Goal: Communication & Community: Participate in discussion

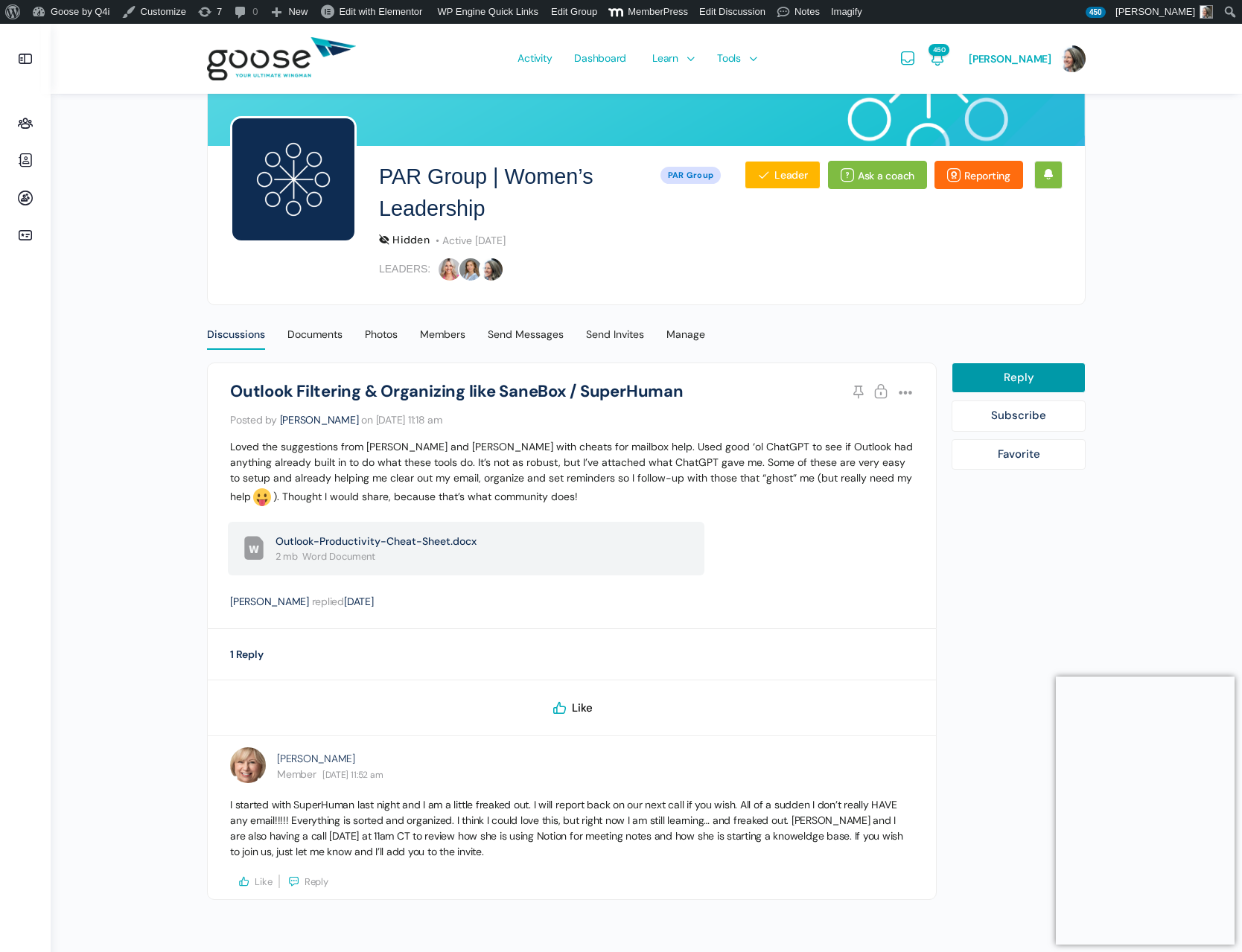
scroll to position [147, 0]
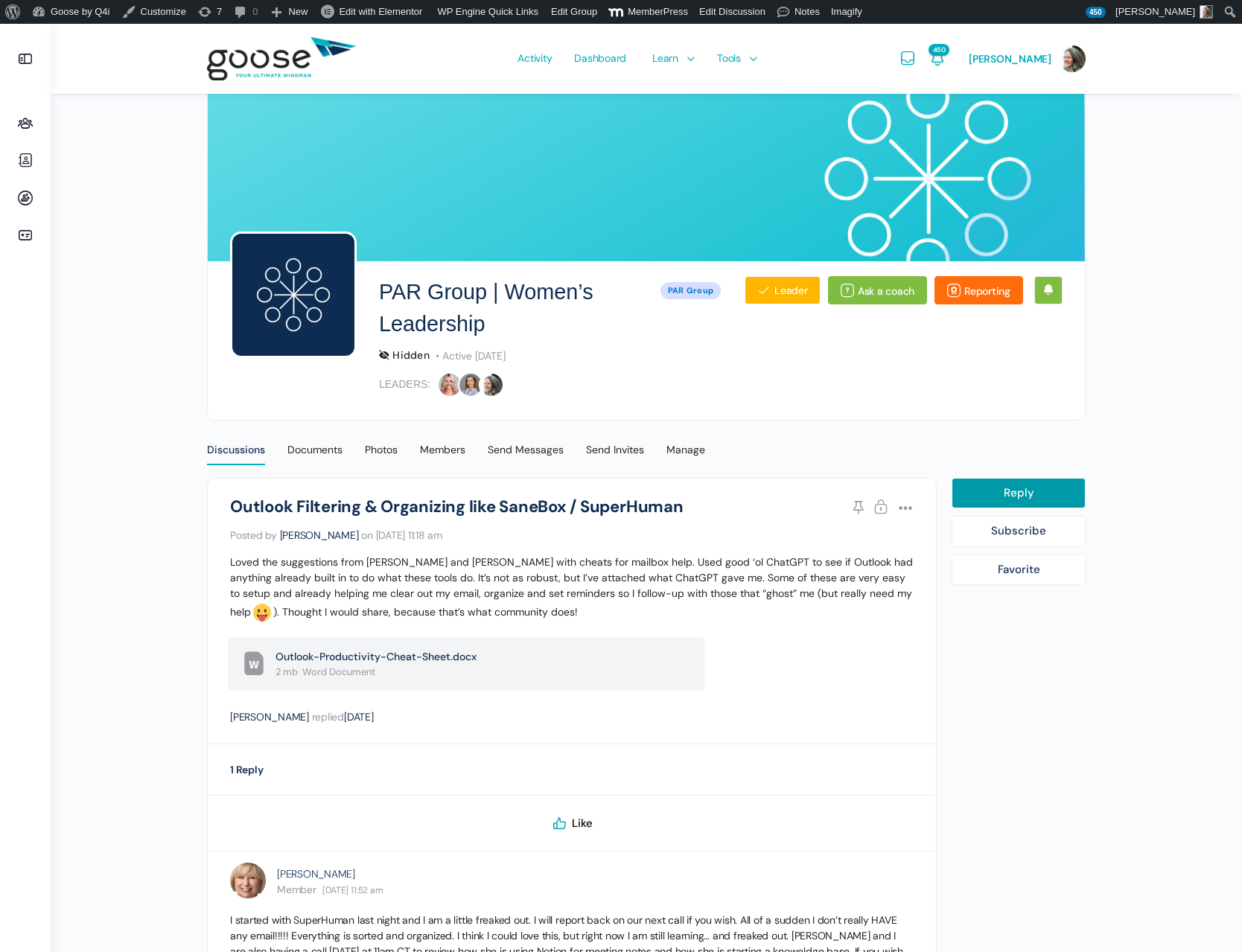
scroll to position [147, 0]
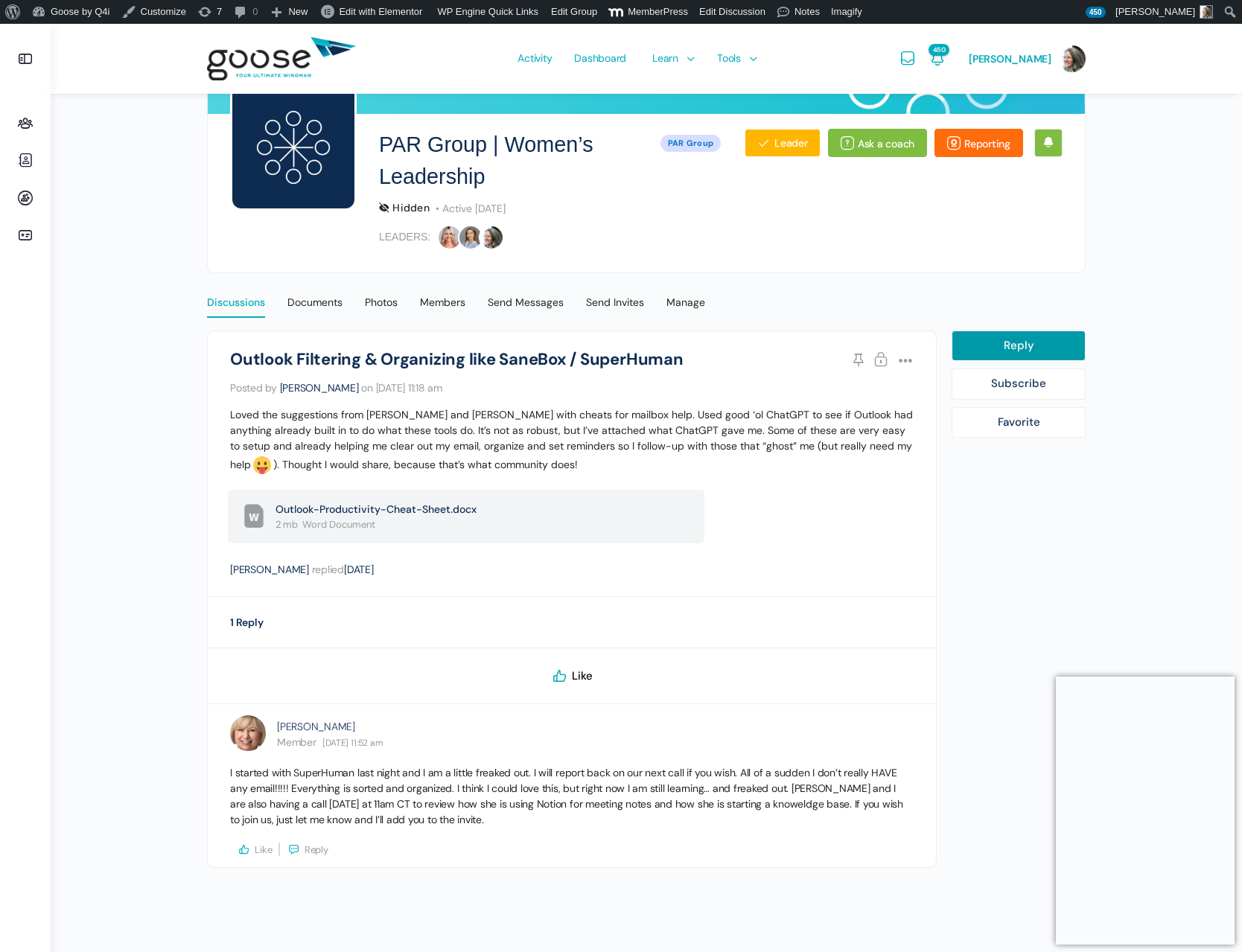
click at [239, 306] on div "Discussions" at bounding box center [236, 307] width 58 height 23
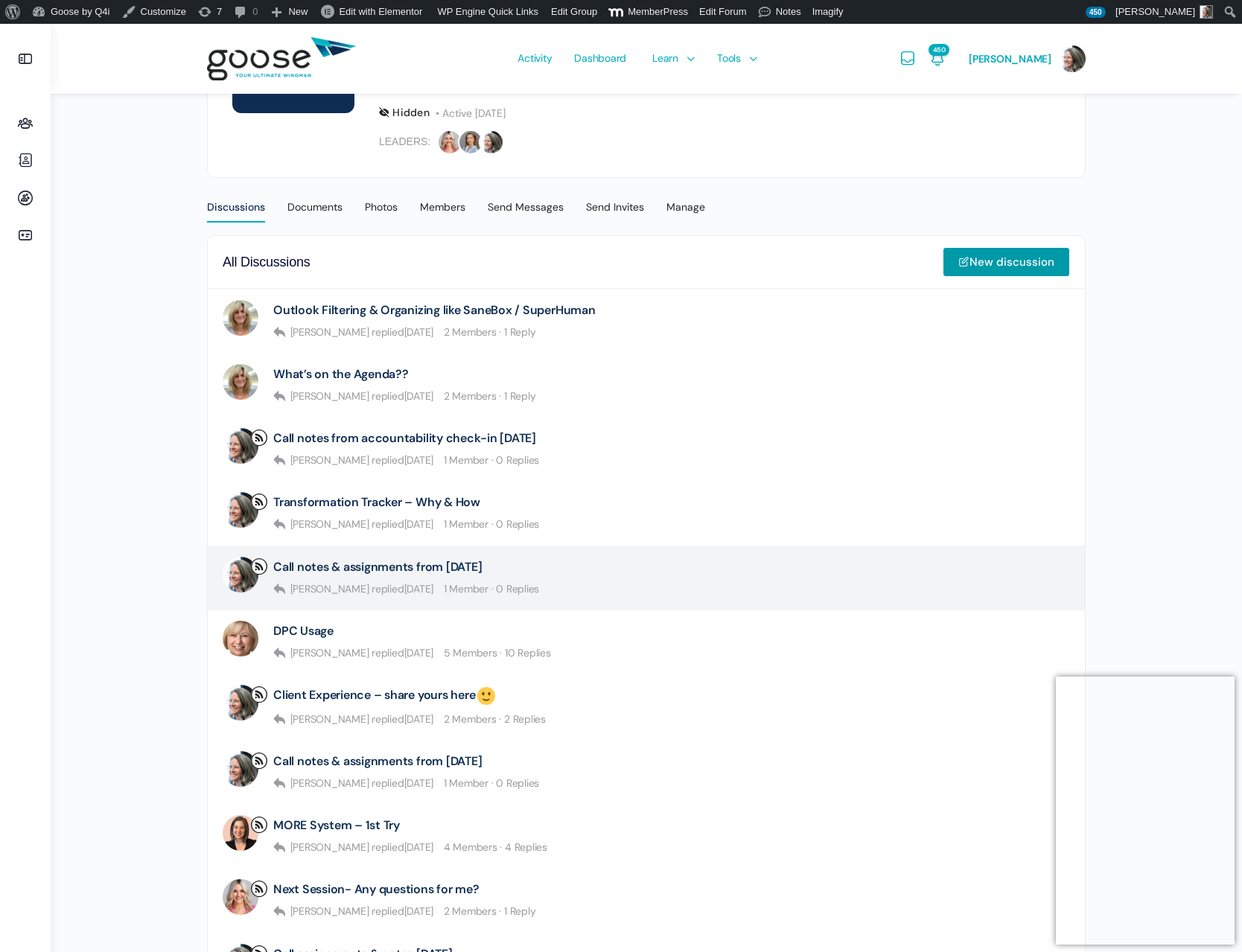
scroll to position [248, 0]
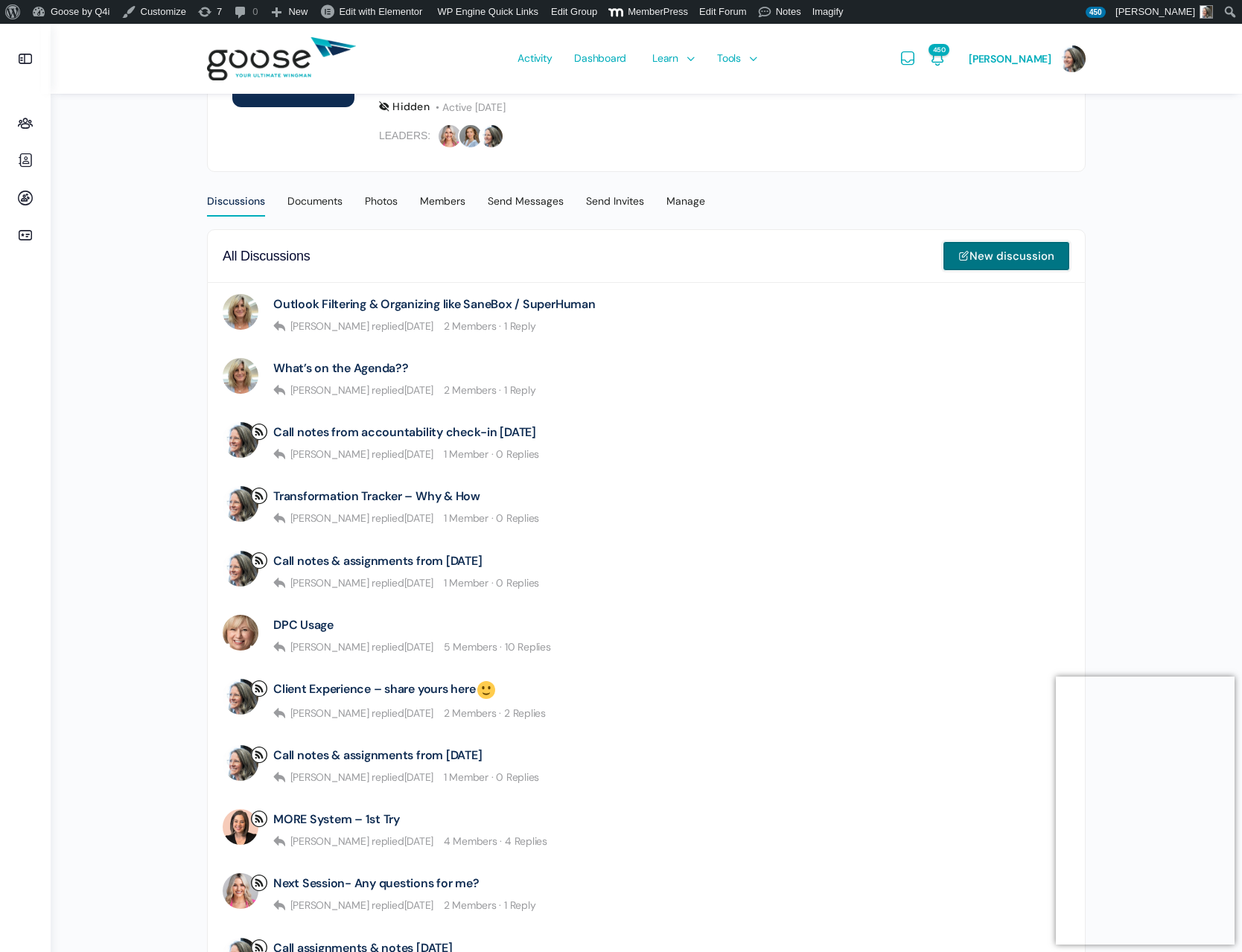
click at [989, 257] on link "New discussion" at bounding box center [1006, 256] width 127 height 30
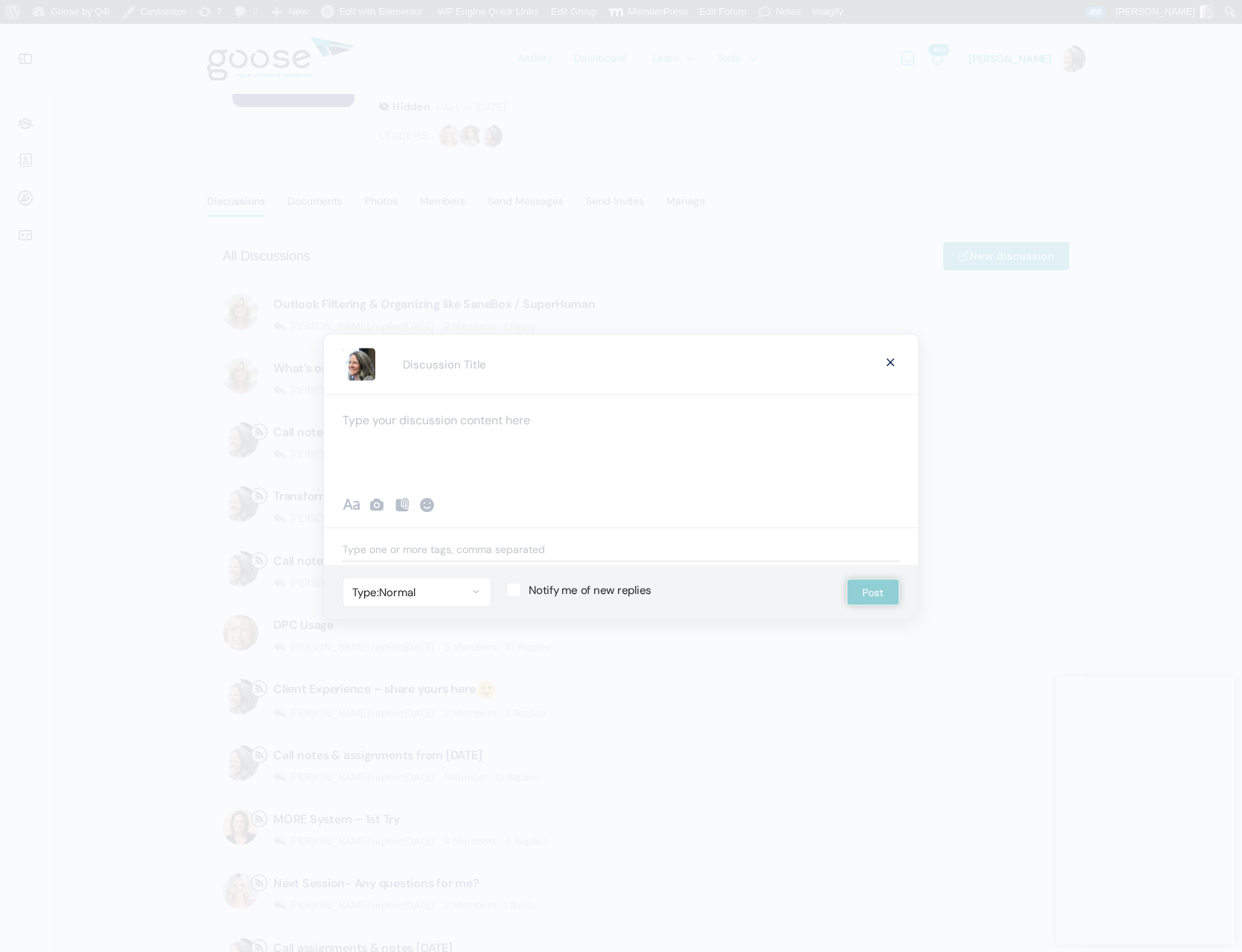
click at [982, 387] on div at bounding box center [621, 476] width 1242 height 952
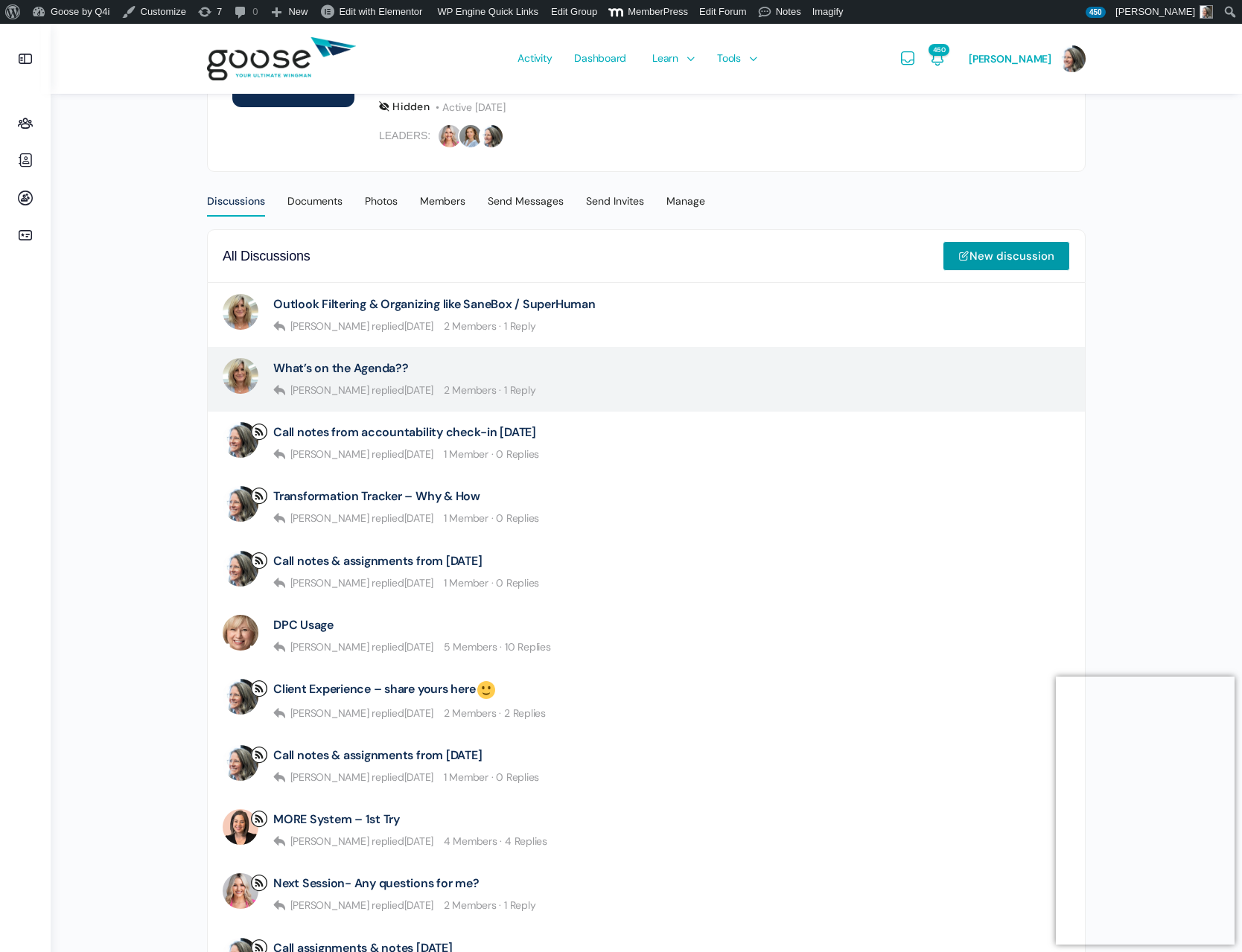
select select
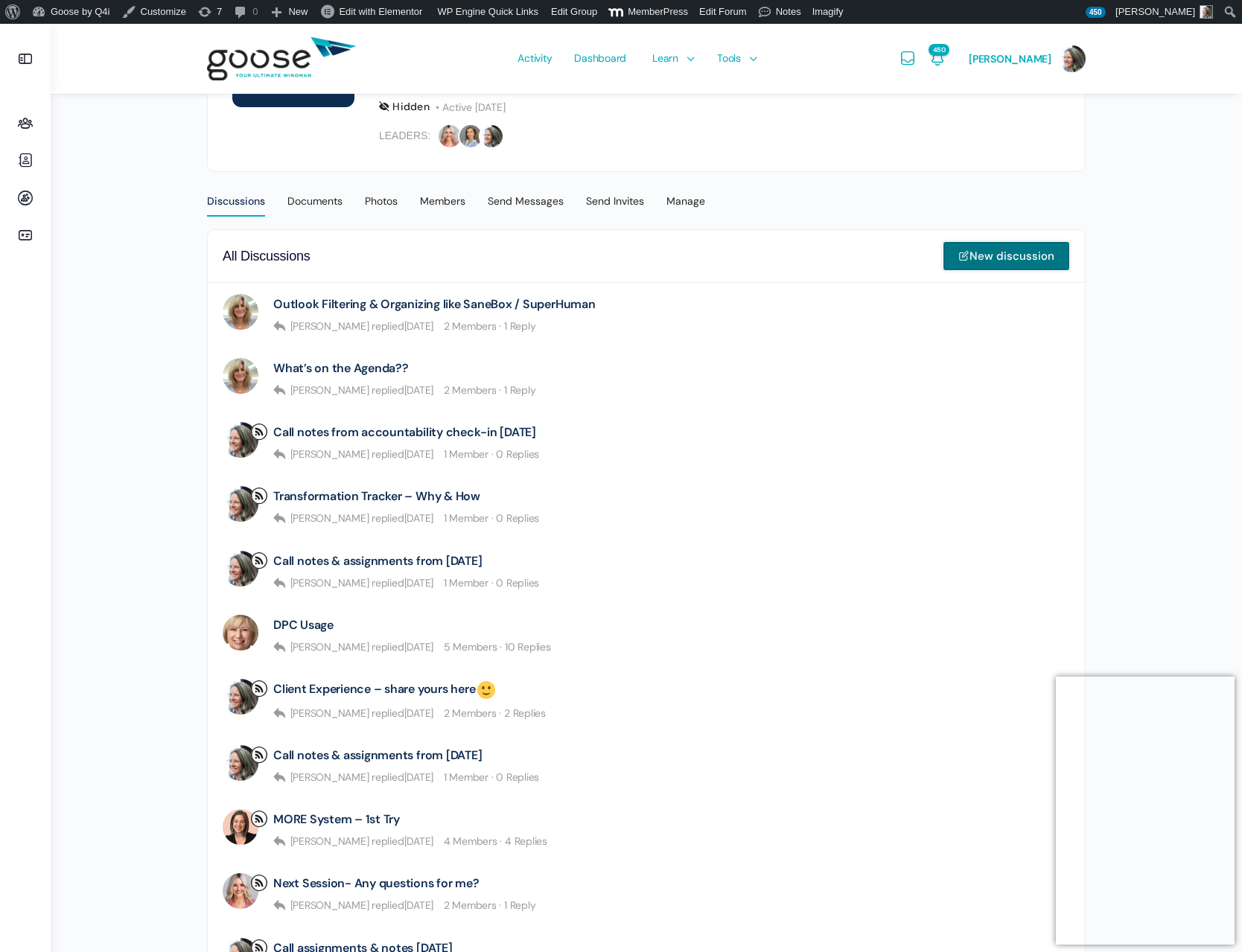
click at [978, 254] on link "New discussion" at bounding box center [1006, 256] width 127 height 30
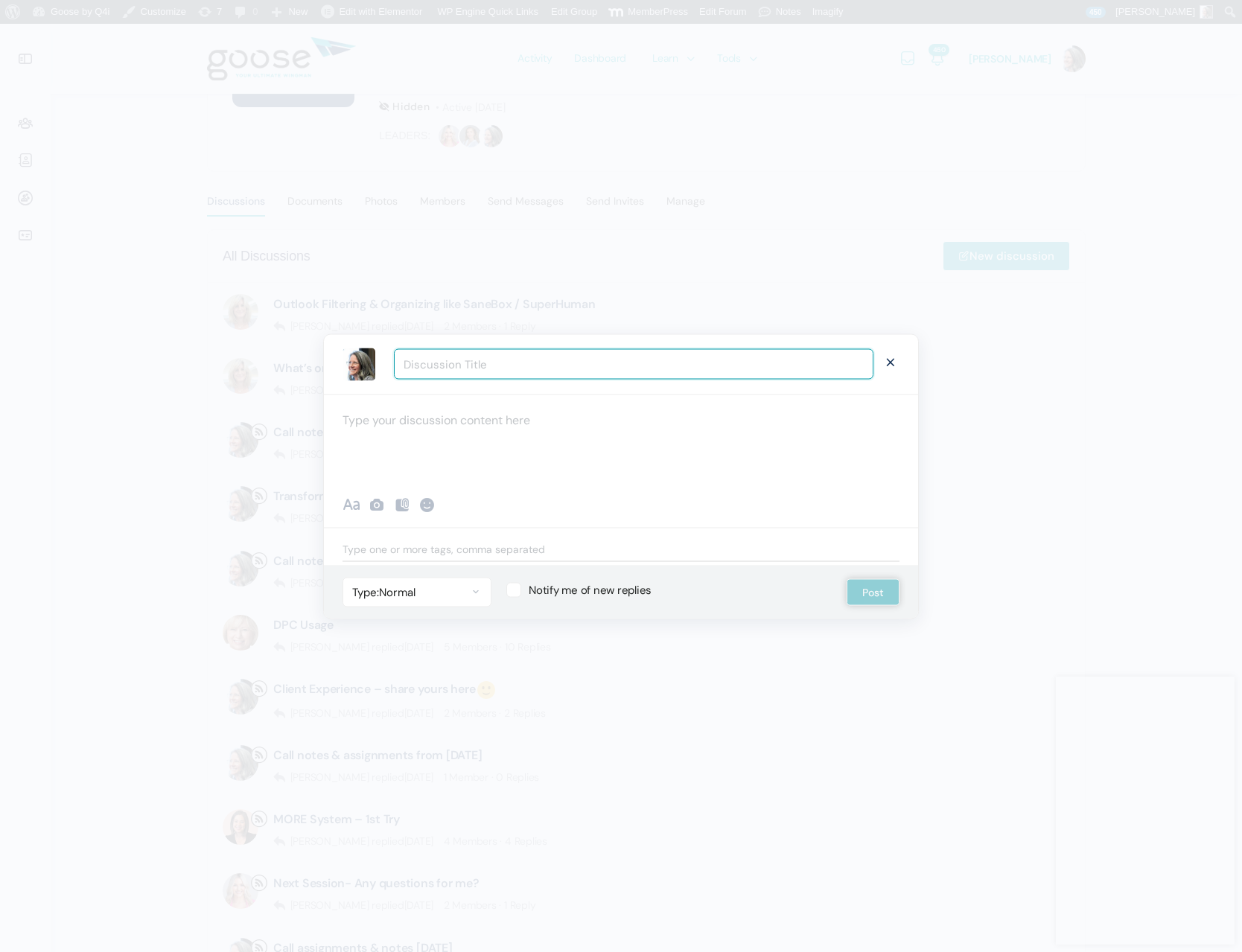
click at [438, 365] on input "Discussion Title" at bounding box center [634, 364] width 479 height 31
type input "Call notes from [DATE]"
click at [442, 419] on div at bounding box center [621, 438] width 594 height 89
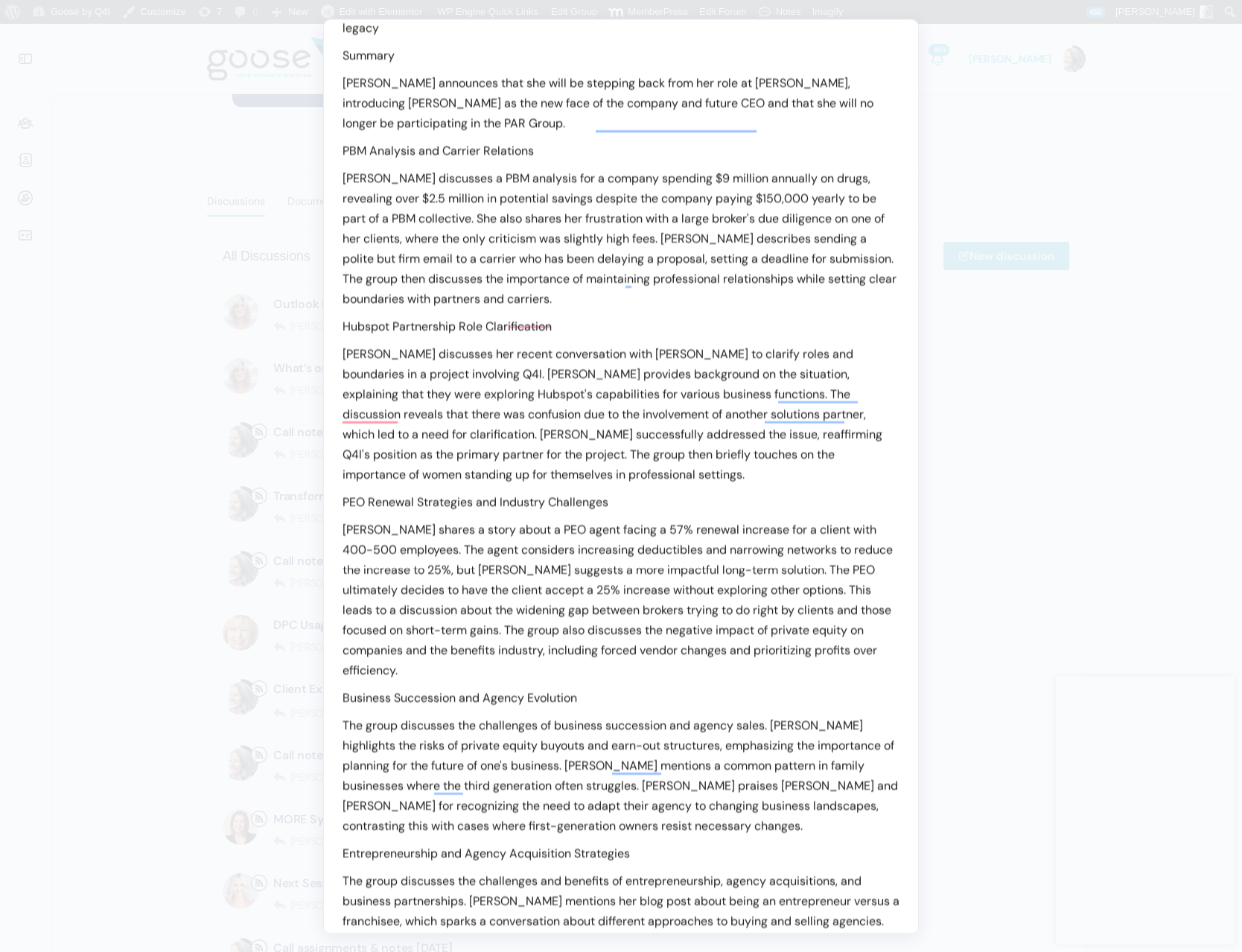
scroll to position [0, 0]
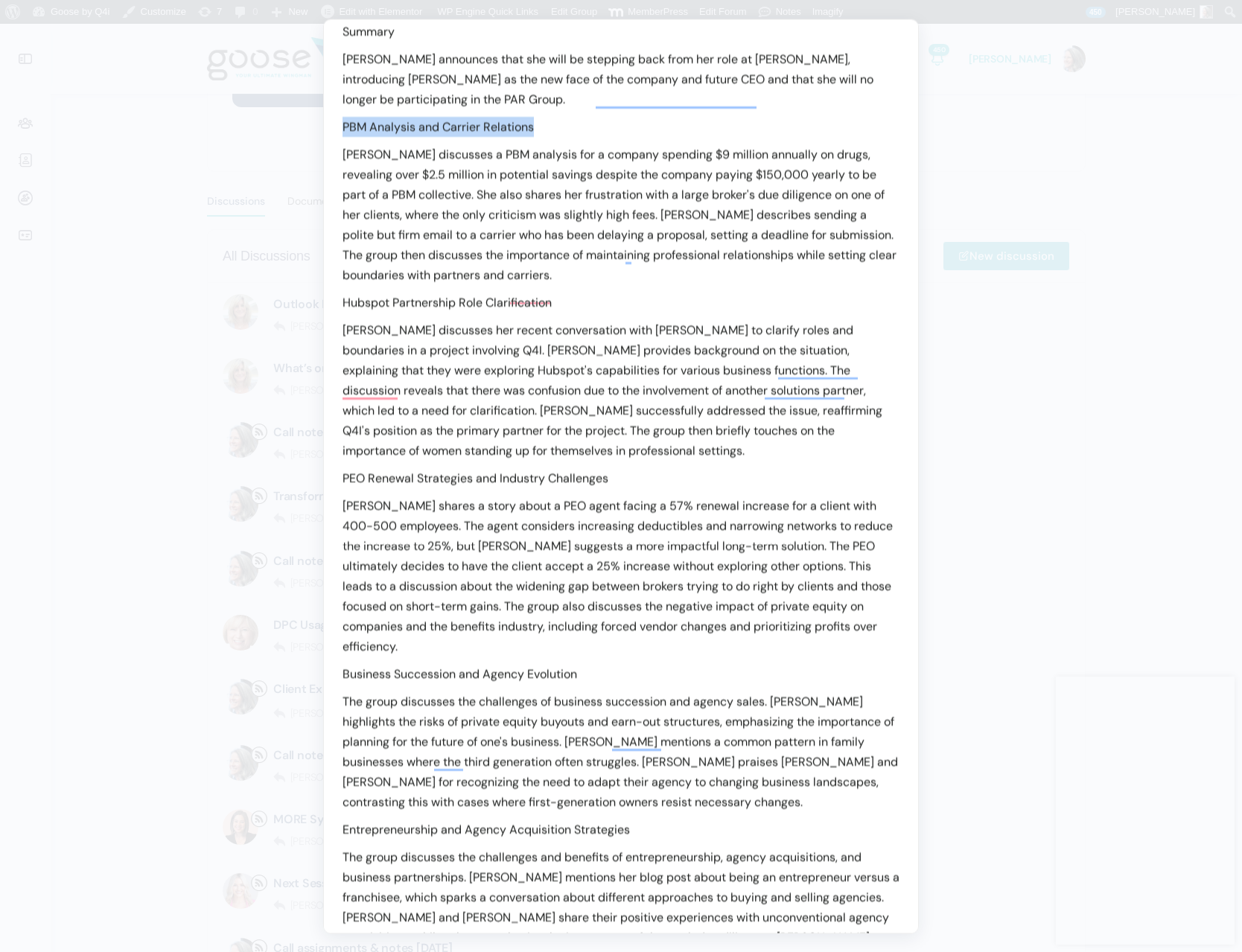
drag, startPoint x: 543, startPoint y: 147, endPoint x: 338, endPoint y: 144, distance: 205.0
click at [339, 145] on div "The intent of this call was to discuss Client Experience, but there was little …" at bounding box center [621, 556] width 594 height 1797
drag, startPoint x: 556, startPoint y: 322, endPoint x: 327, endPoint y: 322, distance: 229.0
click at [327, 322] on div "The intent of this call was to discuss Client Experience, but there was little …" at bounding box center [621, 556] width 594 height 1797
drag, startPoint x: 553, startPoint y: 499, endPoint x: 326, endPoint y: 498, distance: 227.0
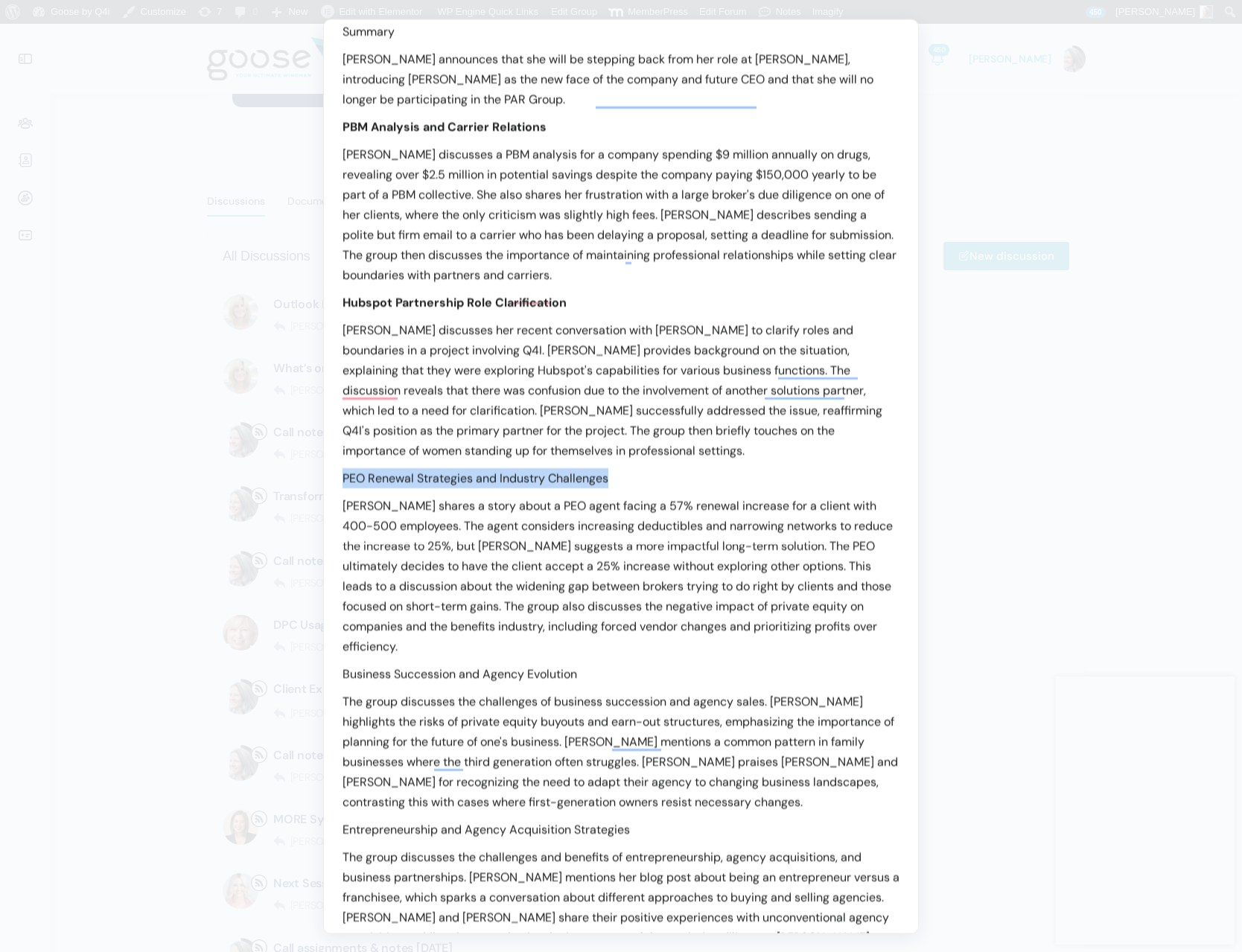
click at [326, 498] on div "The intent of this call was to discuss Client Experience, but there was little …" at bounding box center [621, 556] width 594 height 1797
drag, startPoint x: 600, startPoint y: 678, endPoint x: 343, endPoint y: 673, distance: 257.0
click at [343, 674] on p "Business Succession and Agency Evolution" at bounding box center [621, 674] width 557 height 20
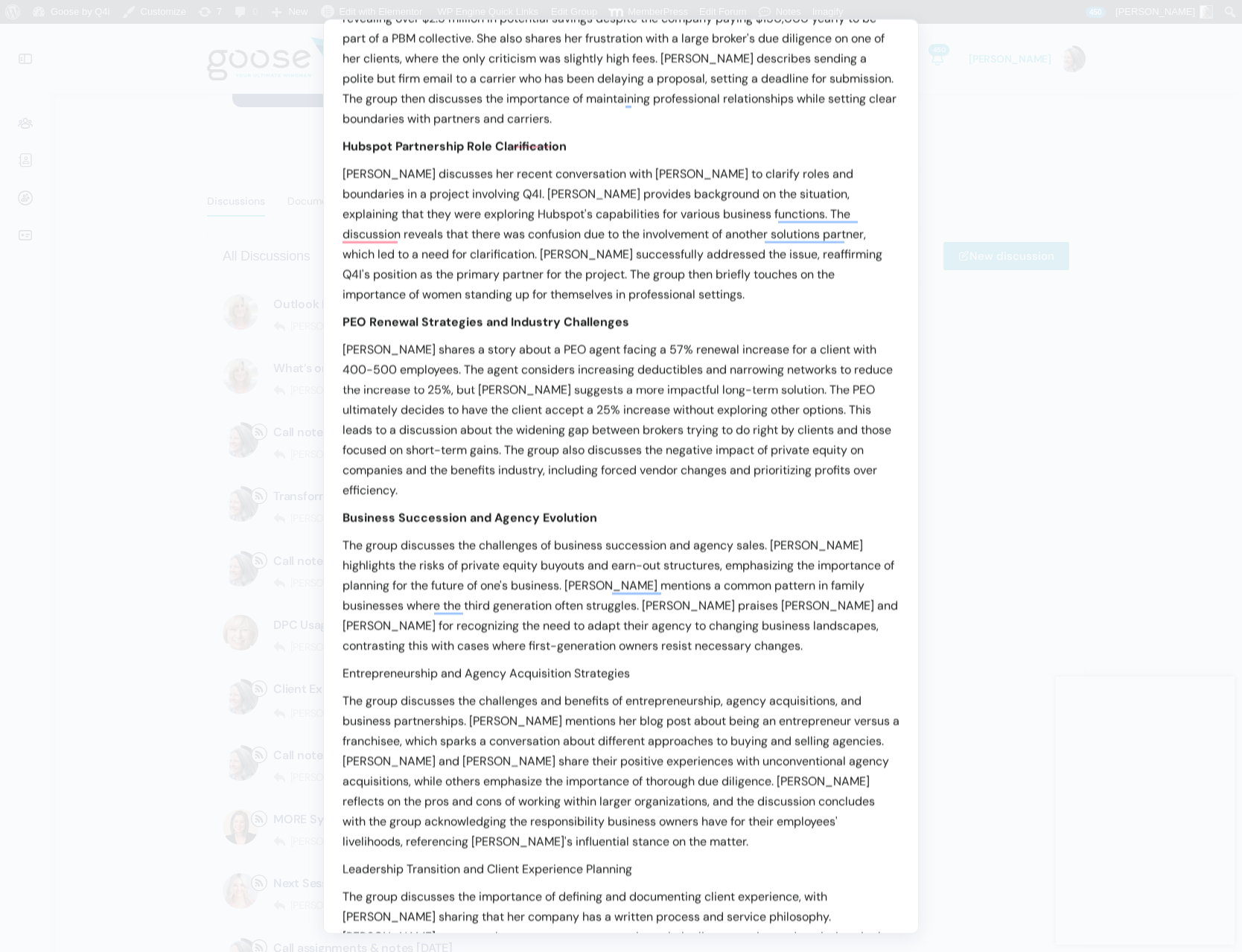
scroll to position [582, 0]
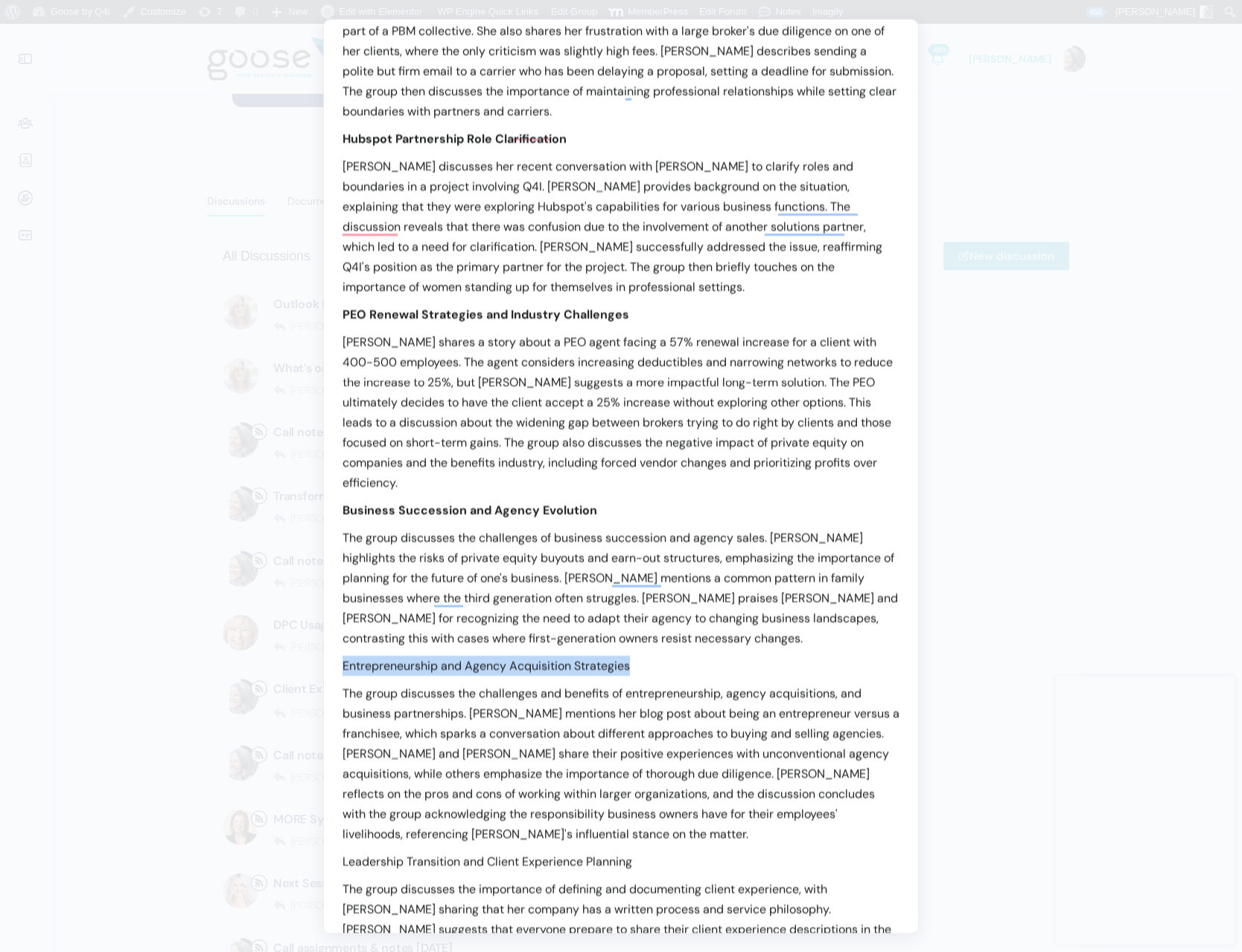
drag, startPoint x: 646, startPoint y: 668, endPoint x: 339, endPoint y: 668, distance: 307.0
click at [341, 668] on div "The intent of this call was to discuss Client Experience, but there was little …" at bounding box center [621, 392] width 594 height 1797
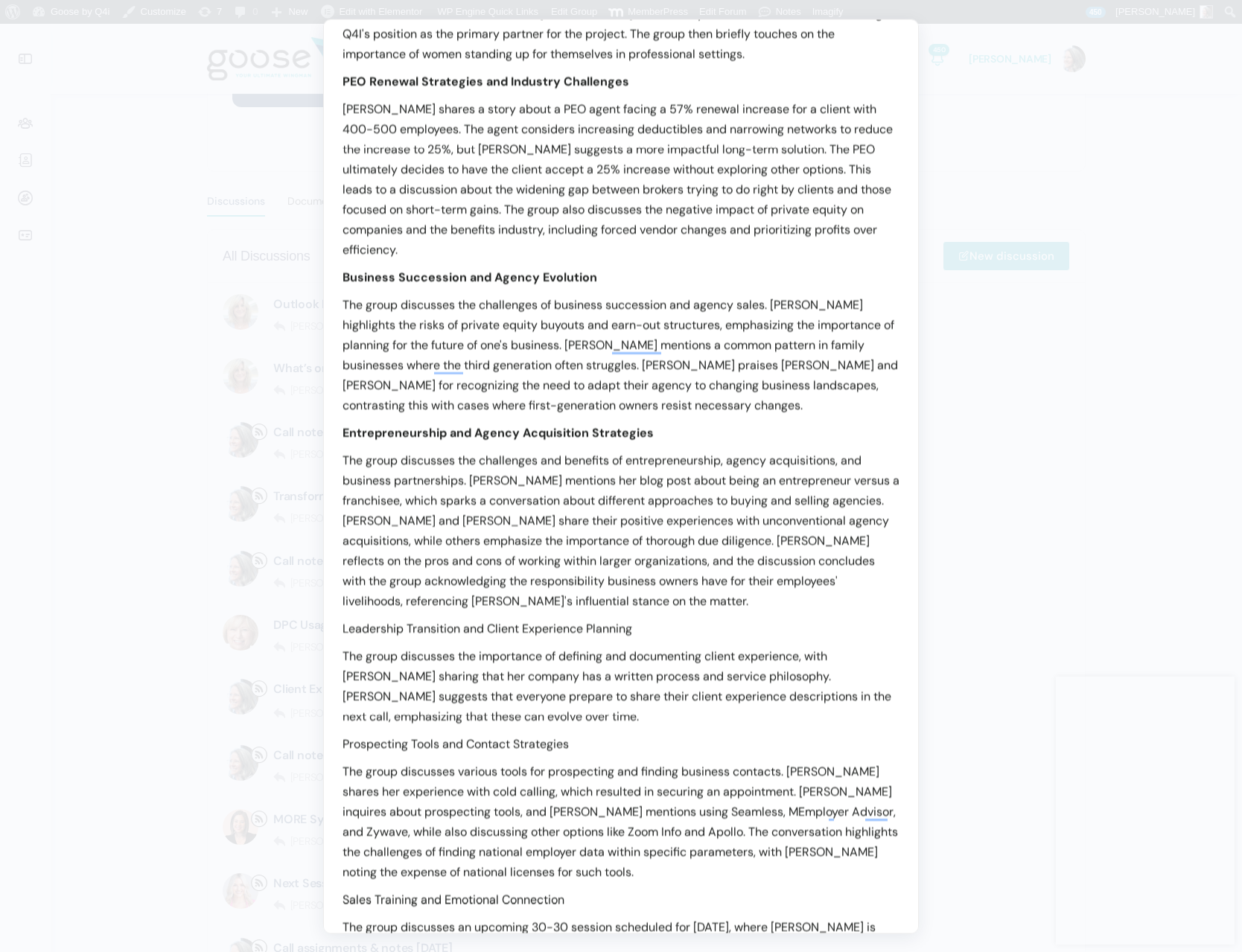
scroll to position [875, 0]
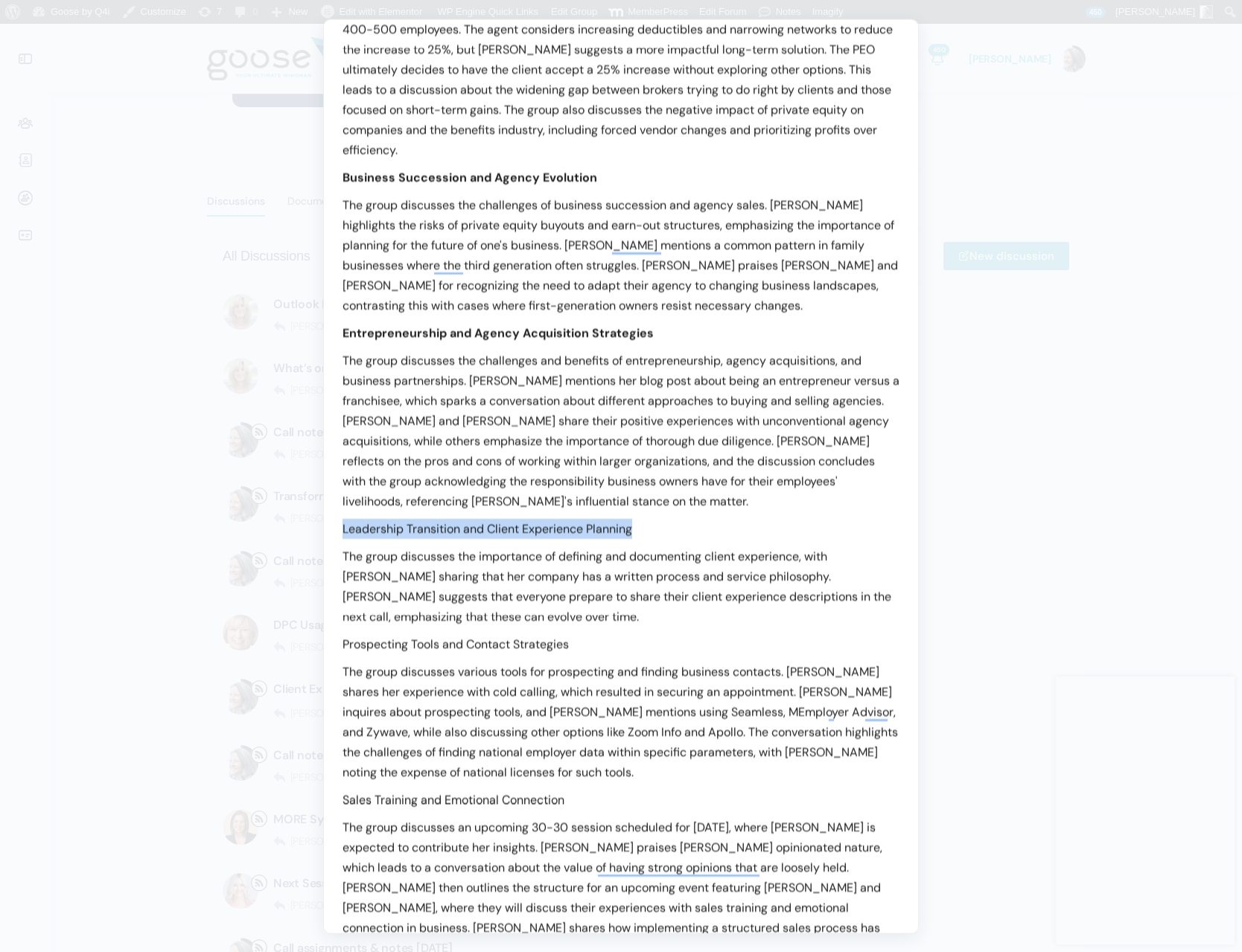
drag, startPoint x: 644, startPoint y: 530, endPoint x: 331, endPoint y: 530, distance: 313.0
click at [327, 527] on div "The intent of this call was to discuss Client Experience, but there was little …" at bounding box center [621, 60] width 594 height 1797
drag, startPoint x: 581, startPoint y: 645, endPoint x: 331, endPoint y: 648, distance: 250.0
click at [331, 648] on div "The intent of this call was to discuss Client Experience, but there was little …" at bounding box center [621, 60] width 594 height 1797
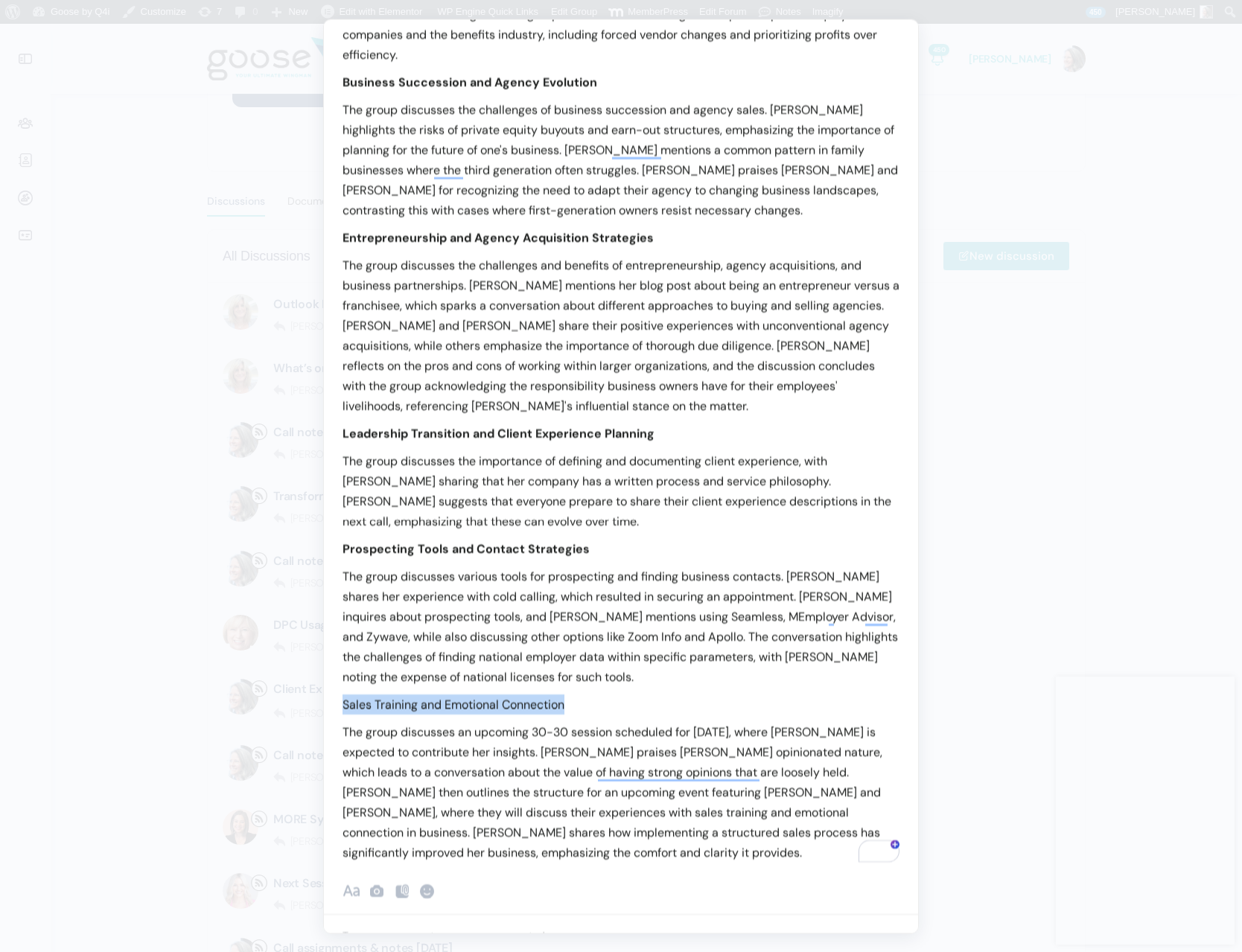
drag, startPoint x: 578, startPoint y: 700, endPoint x: 327, endPoint y: 700, distance: 251.0
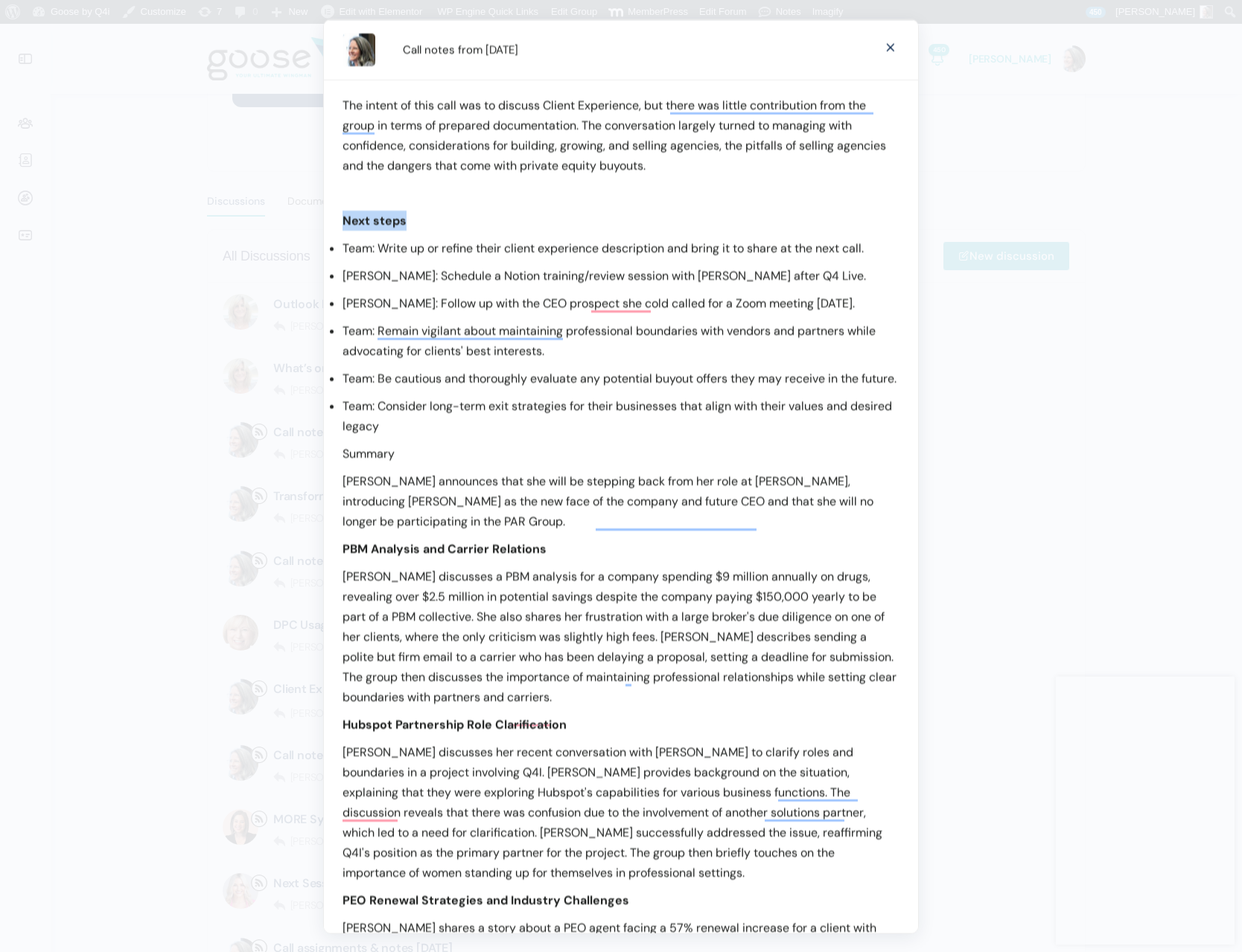
drag, startPoint x: 401, startPoint y: 216, endPoint x: 335, endPoint y: 216, distance: 66.0
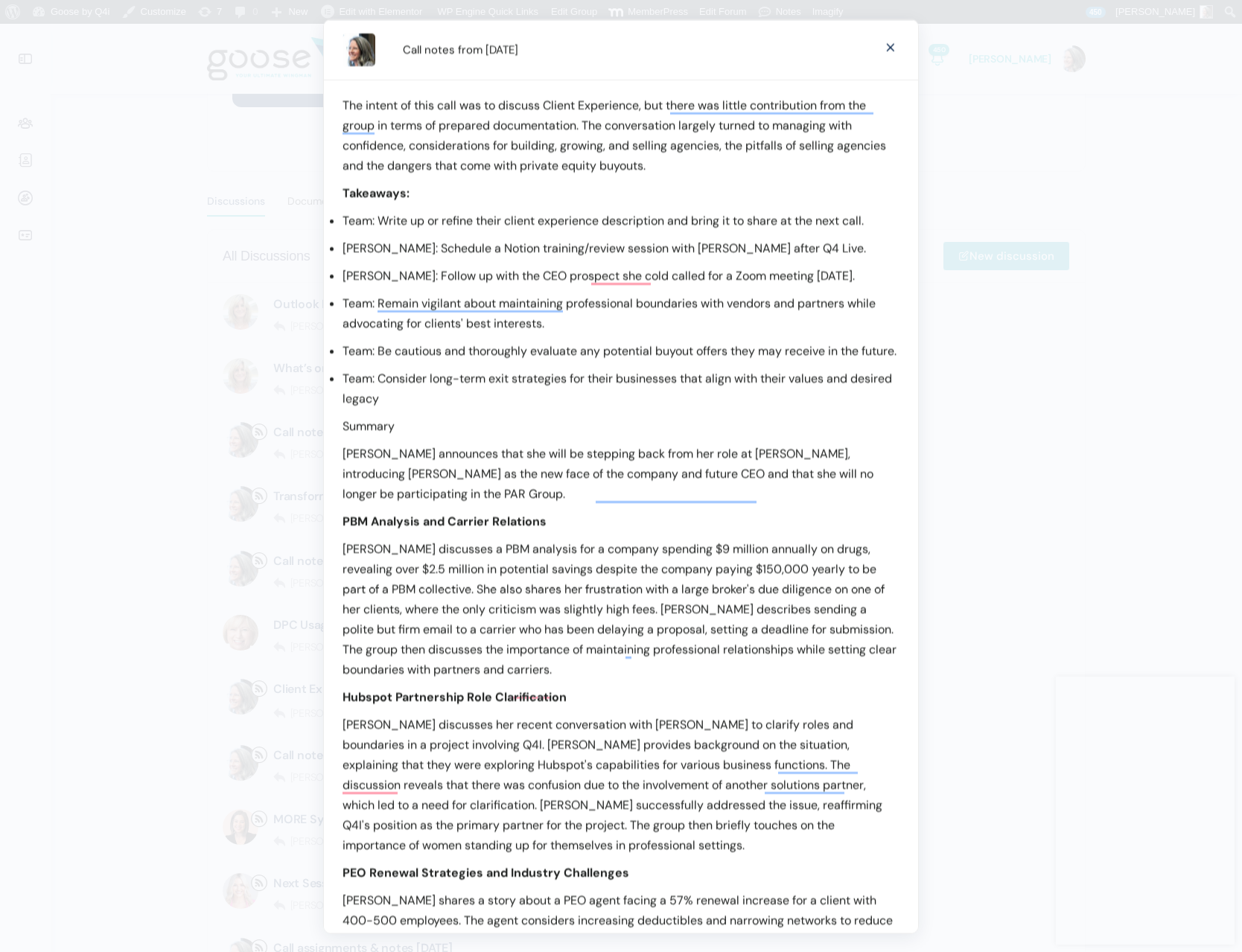
click at [358, 224] on p "Team: Write up or refine their client experience description and bring it to sh…" at bounding box center [621, 220] width 557 height 20
click at [357, 224] on p "Team: Write up or refine their client experience description and bring it to sh…" at bounding box center [621, 220] width 557 height 20
click at [361, 249] on p "[PERSON_NAME]: Schedule a Notion training/review session with [PERSON_NAME] aft…" at bounding box center [621, 247] width 557 height 20
click at [361, 277] on p "[PERSON_NAME]: Follow up with the CEO prospect she cold called for a Zoom meeti…" at bounding box center [621, 275] width 557 height 20
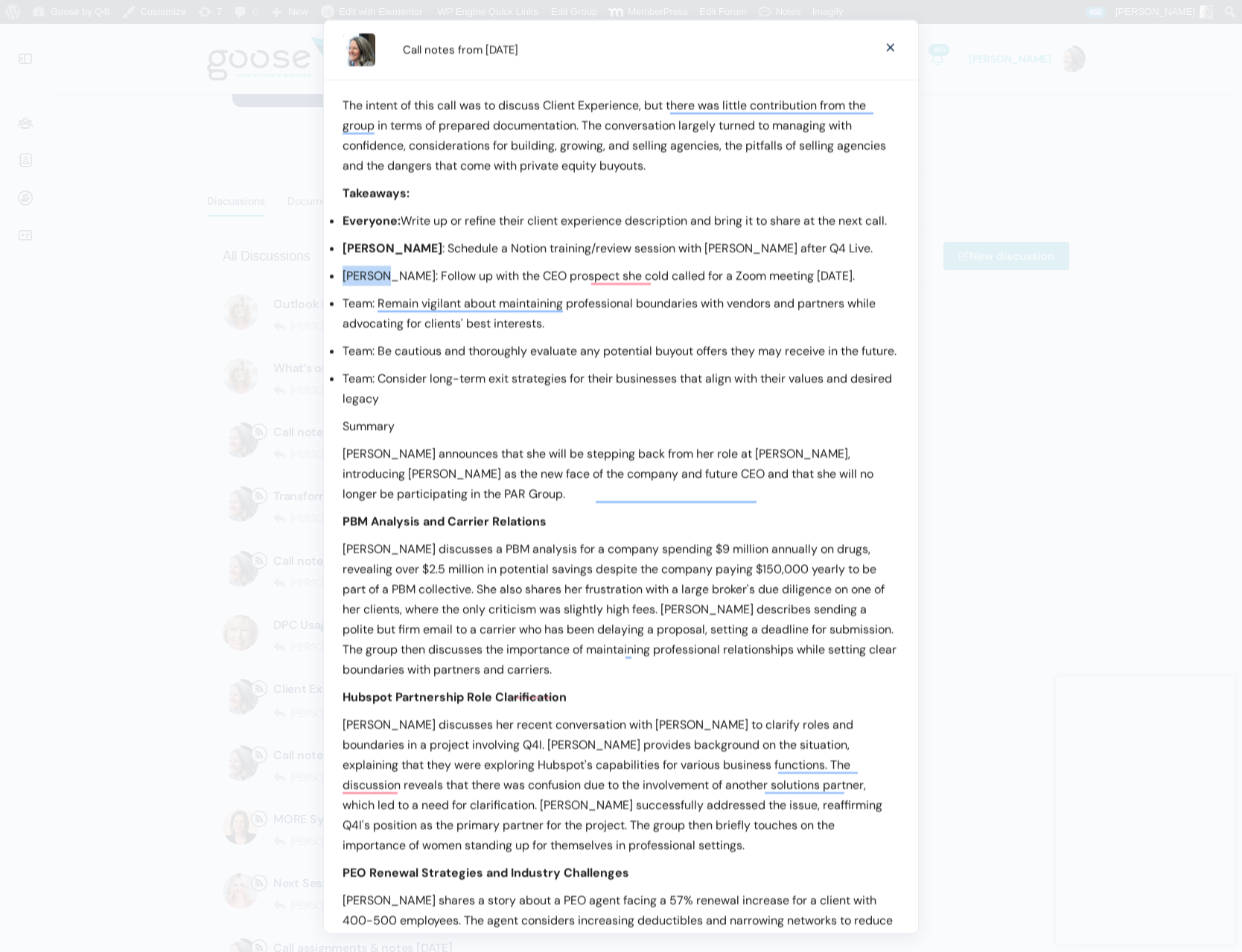
click at [361, 277] on p "[PERSON_NAME]: Follow up with the CEO prospect she cold called for a Zoom meeti…" at bounding box center [621, 275] width 557 height 20
click at [358, 306] on p "Team: Remain vigilant about maintaining professional boundaries with vendors an…" at bounding box center [621, 313] width 557 height 40
click at [356, 348] on p "Team: Be cautious and thoroughly evaluate any potential buyout offers they may …" at bounding box center [621, 350] width 557 height 20
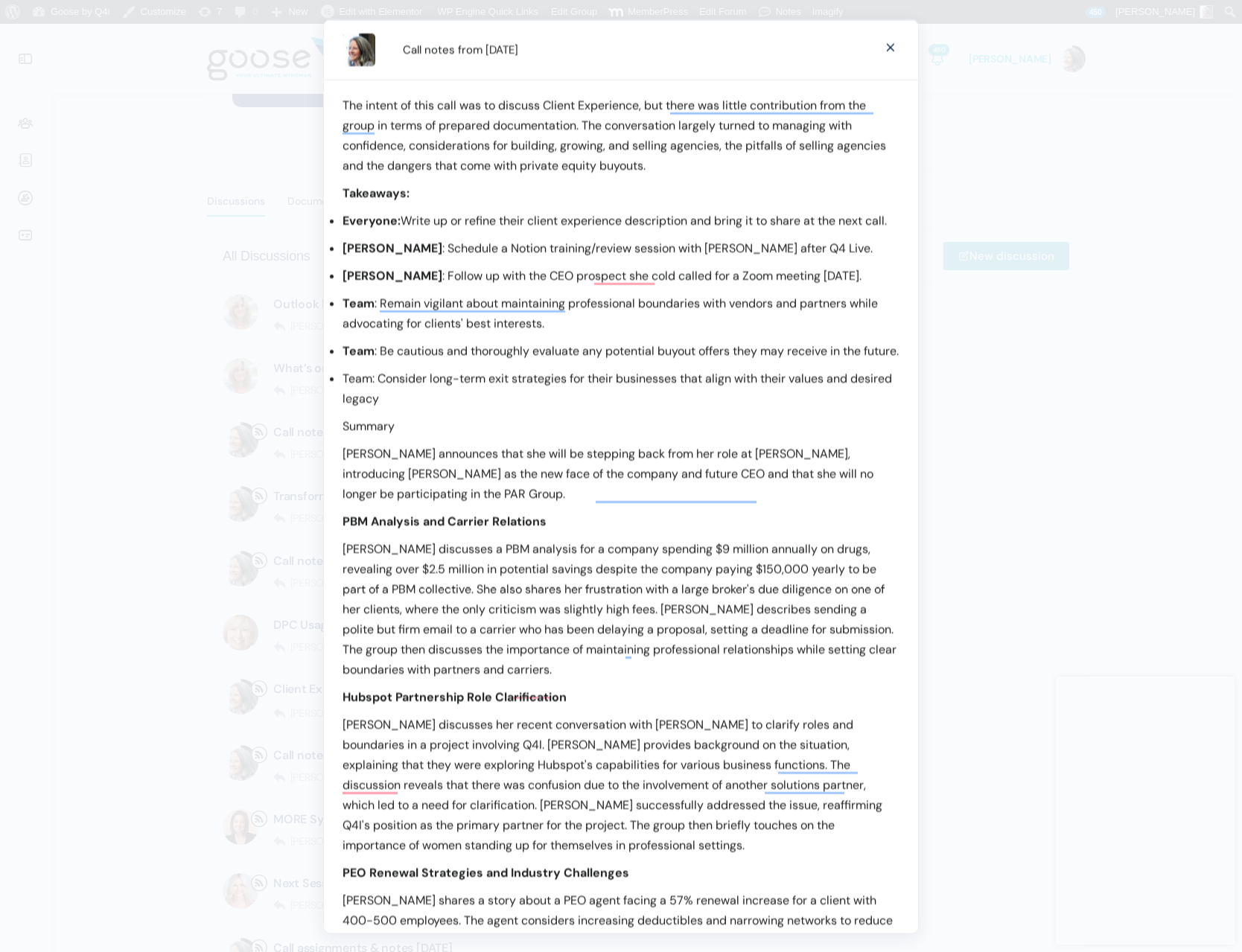
click at [357, 404] on p "Team: Consider long-term exit strategies for their businesses that align with t…" at bounding box center [621, 388] width 557 height 40
drag, startPoint x: 821, startPoint y: 275, endPoint x: 343, endPoint y: 268, distance: 478.1
click at [343, 268] on p "[PERSON_NAME] : Follow up with the CEO prospect she cold called for a Zoom meet…" at bounding box center [621, 275] width 557 height 20
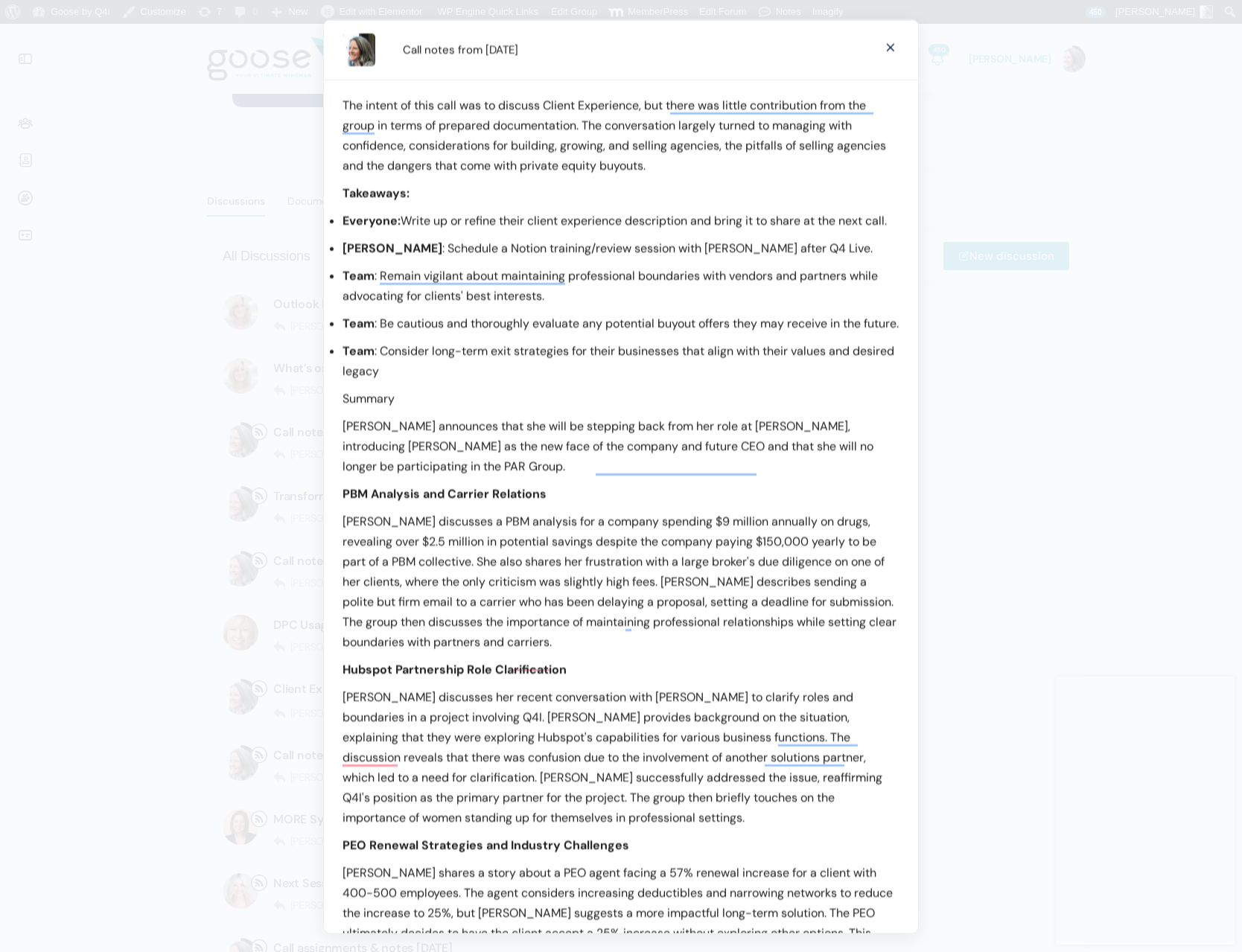
click at [367, 408] on p "Summary" at bounding box center [621, 397] width 557 height 20
click at [468, 431] on div "The intent of this call was to discuss Client Experience, but there was little …" at bounding box center [621, 950] width 594 height 1742
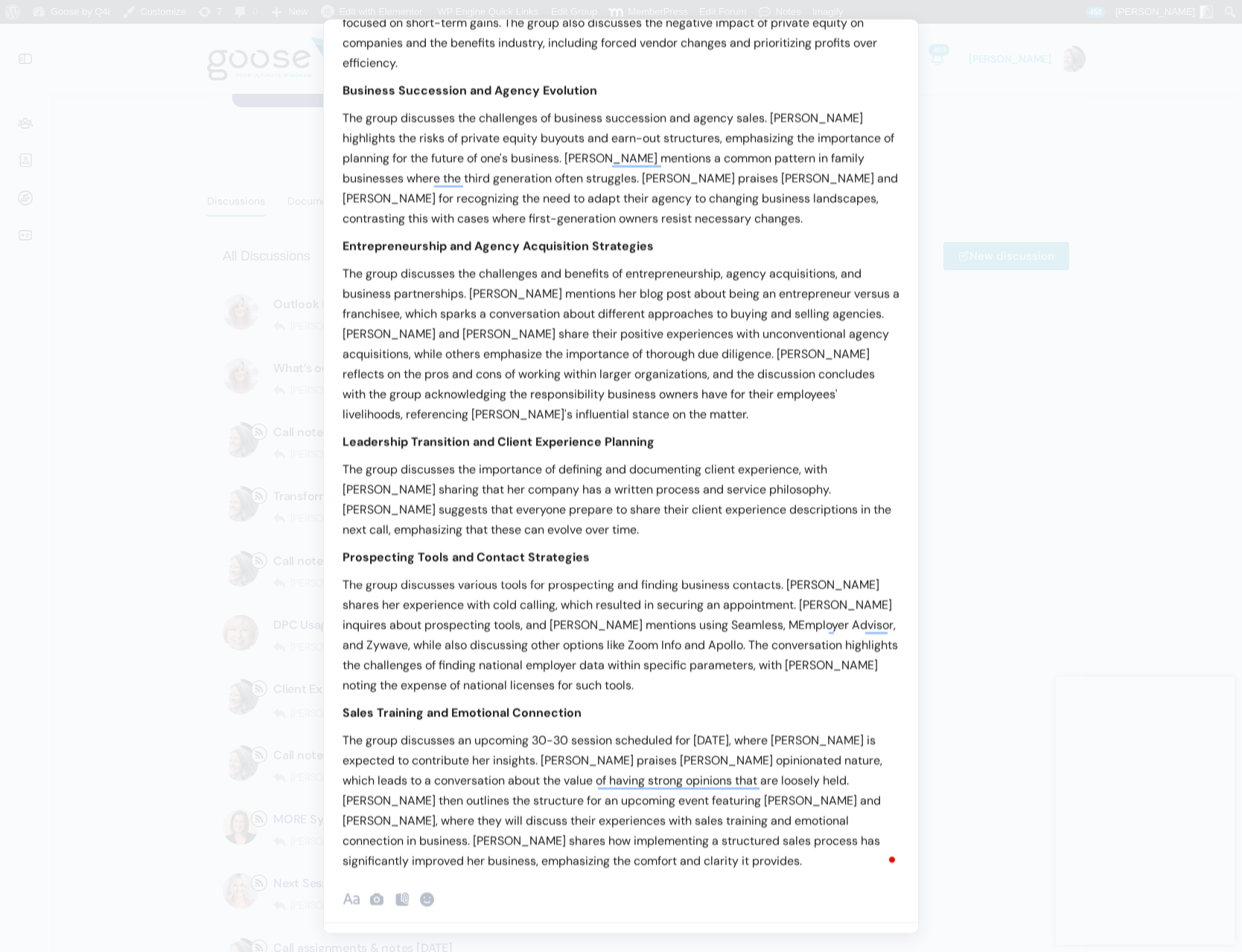
scroll to position [1031, 0]
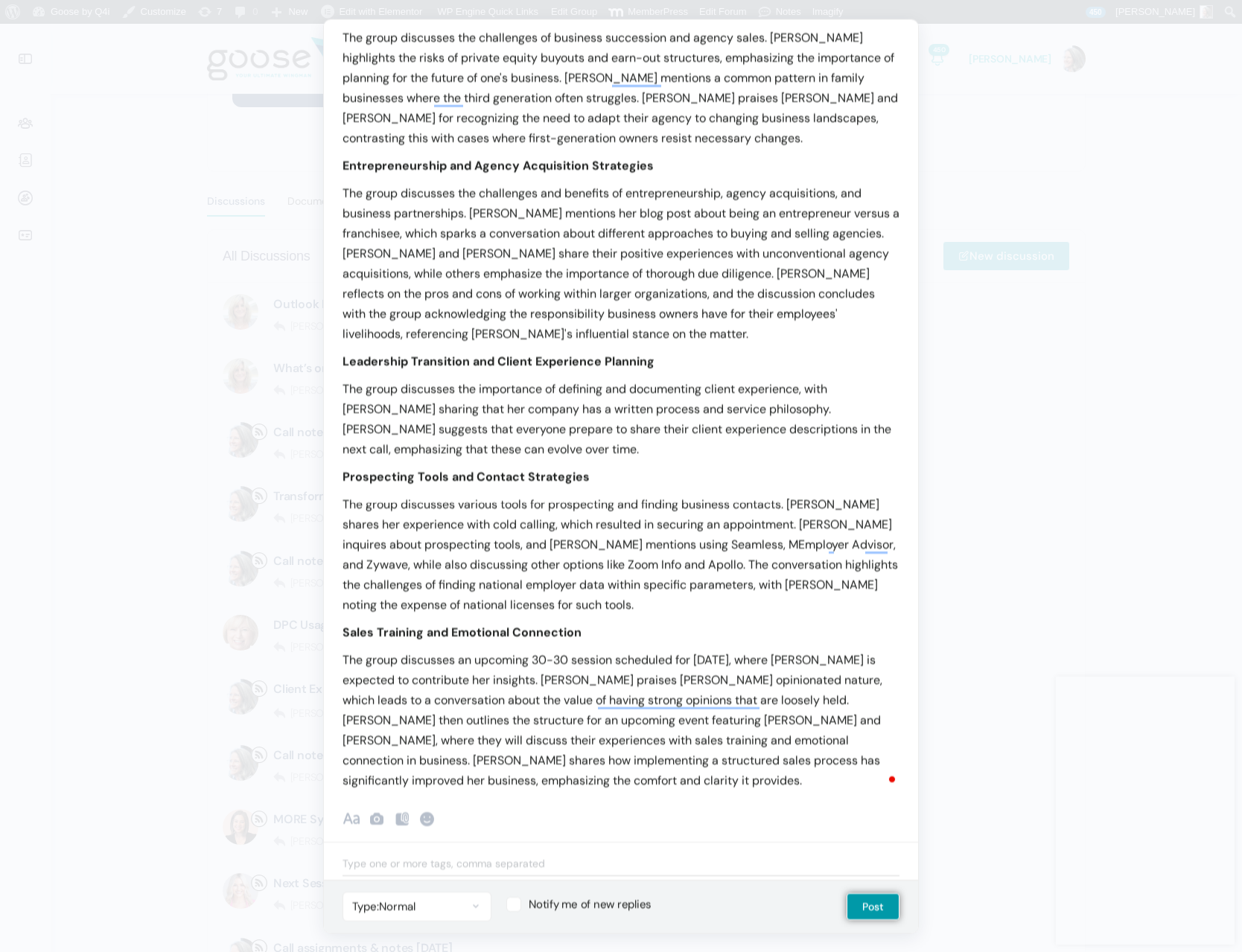
click at [516, 909] on label "Notify me of new replies" at bounding box center [662, 905] width 310 height 15
click at [516, 908] on input "Notify me of new replies" at bounding box center [512, 903] width 10 height 10
checkbox input "true"
click at [876, 909] on button "Post" at bounding box center [874, 906] width 53 height 27
